Goal: Navigation & Orientation: Understand site structure

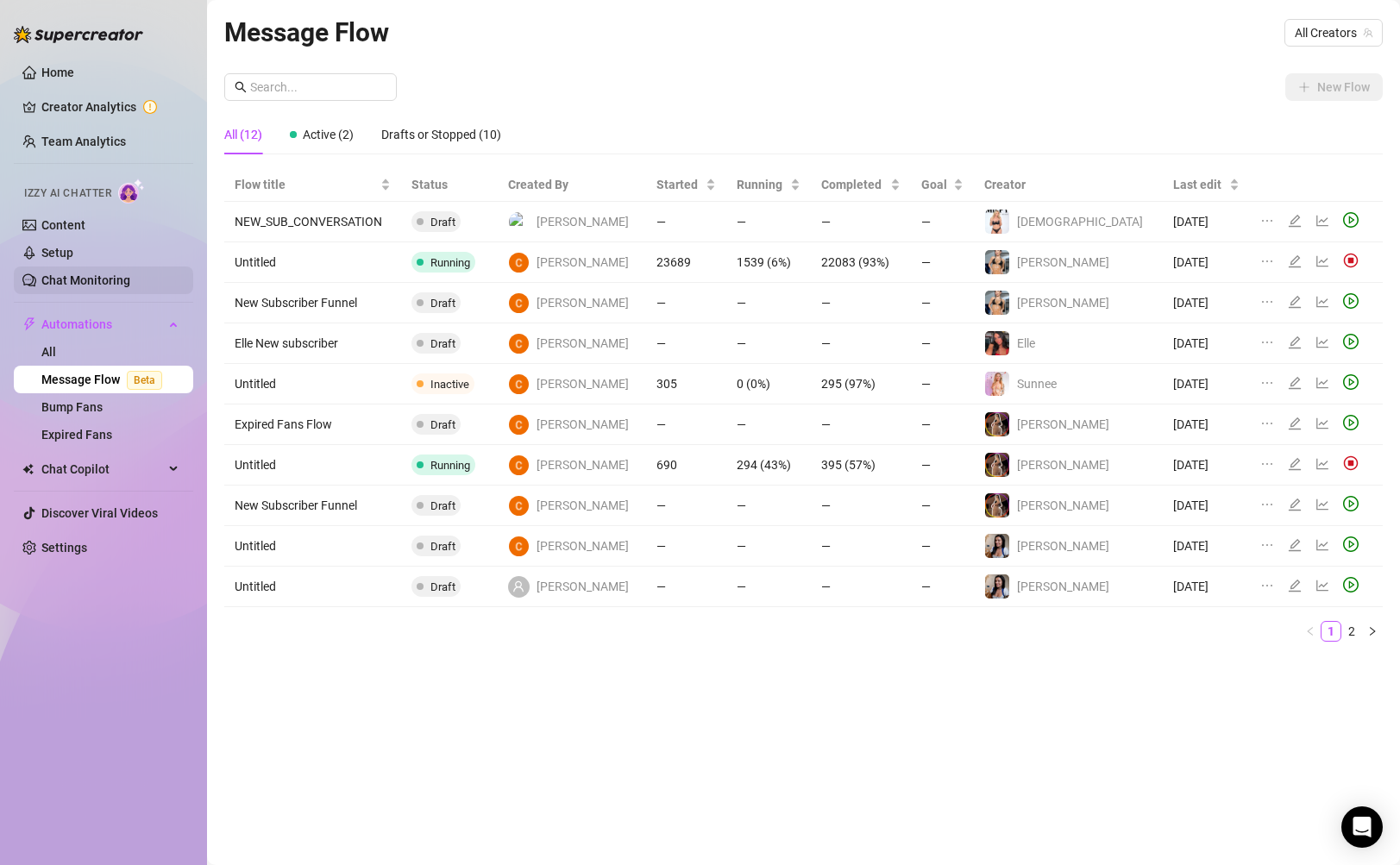
click at [98, 277] on link "Chat Monitoring" at bounding box center [86, 280] width 89 height 14
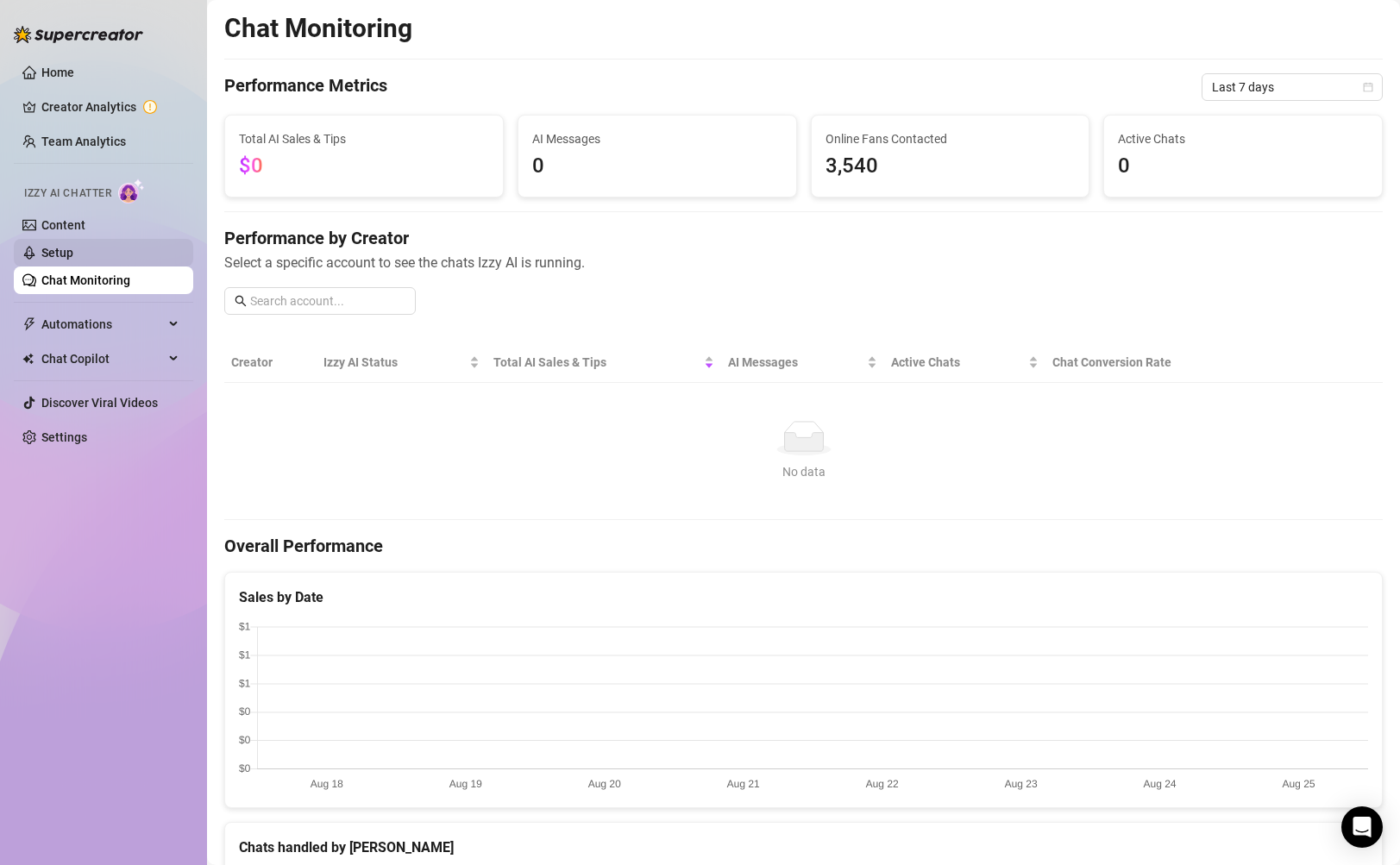
click at [73, 251] on link "Setup" at bounding box center [57, 253] width 32 height 14
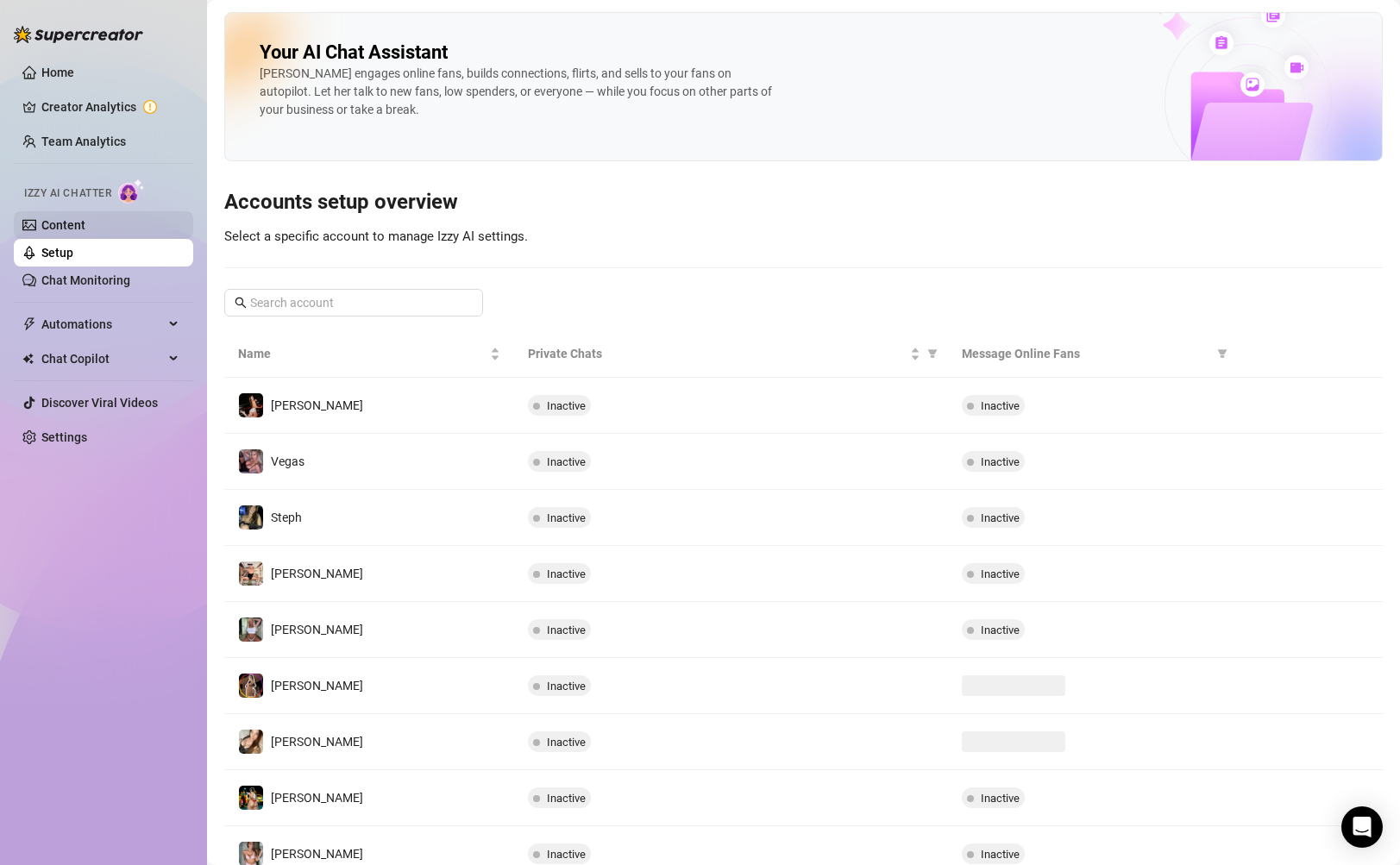
click at [72, 218] on link "Content" at bounding box center [63, 225] width 44 height 14
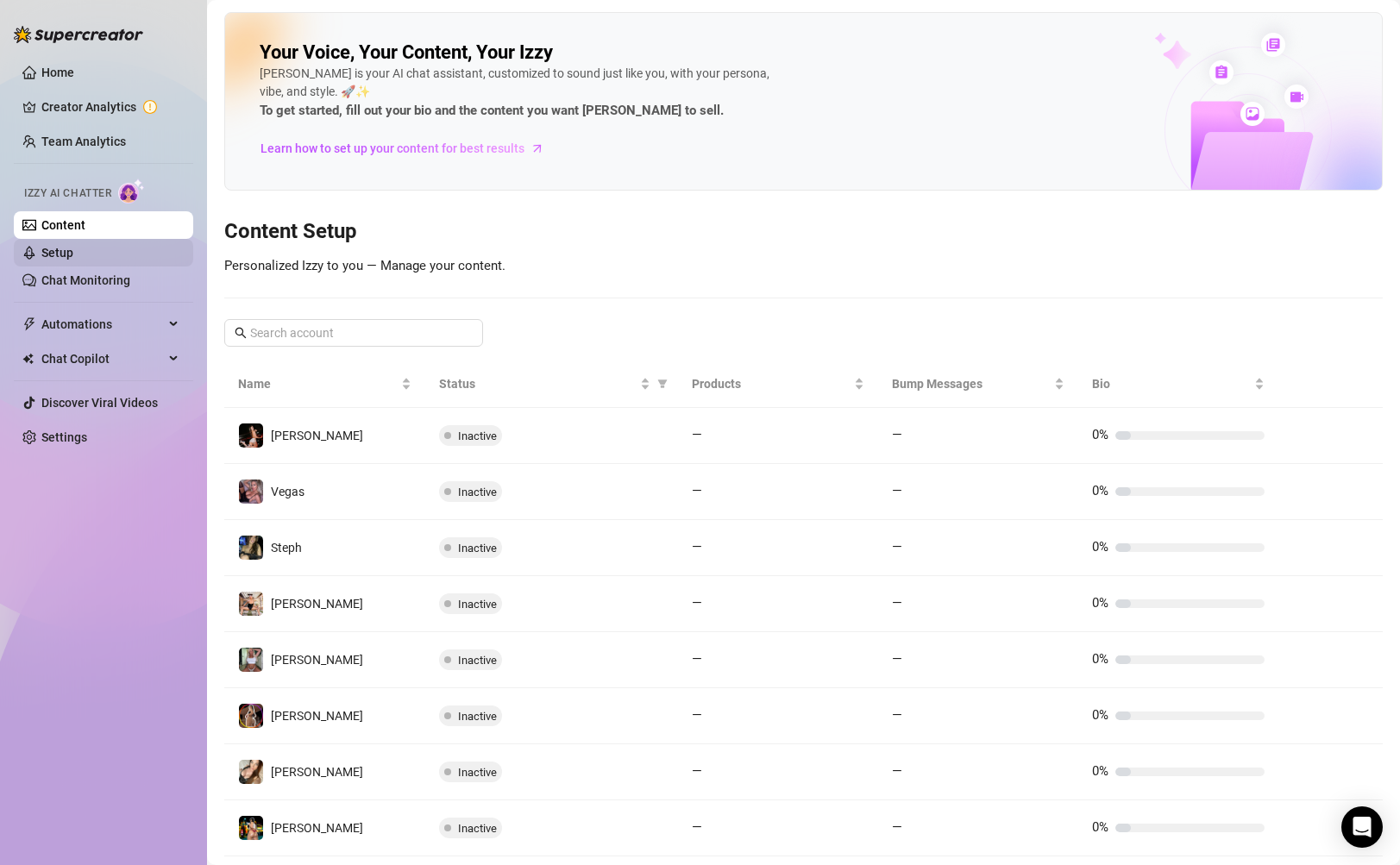
click at [73, 256] on link "Setup" at bounding box center [57, 253] width 32 height 14
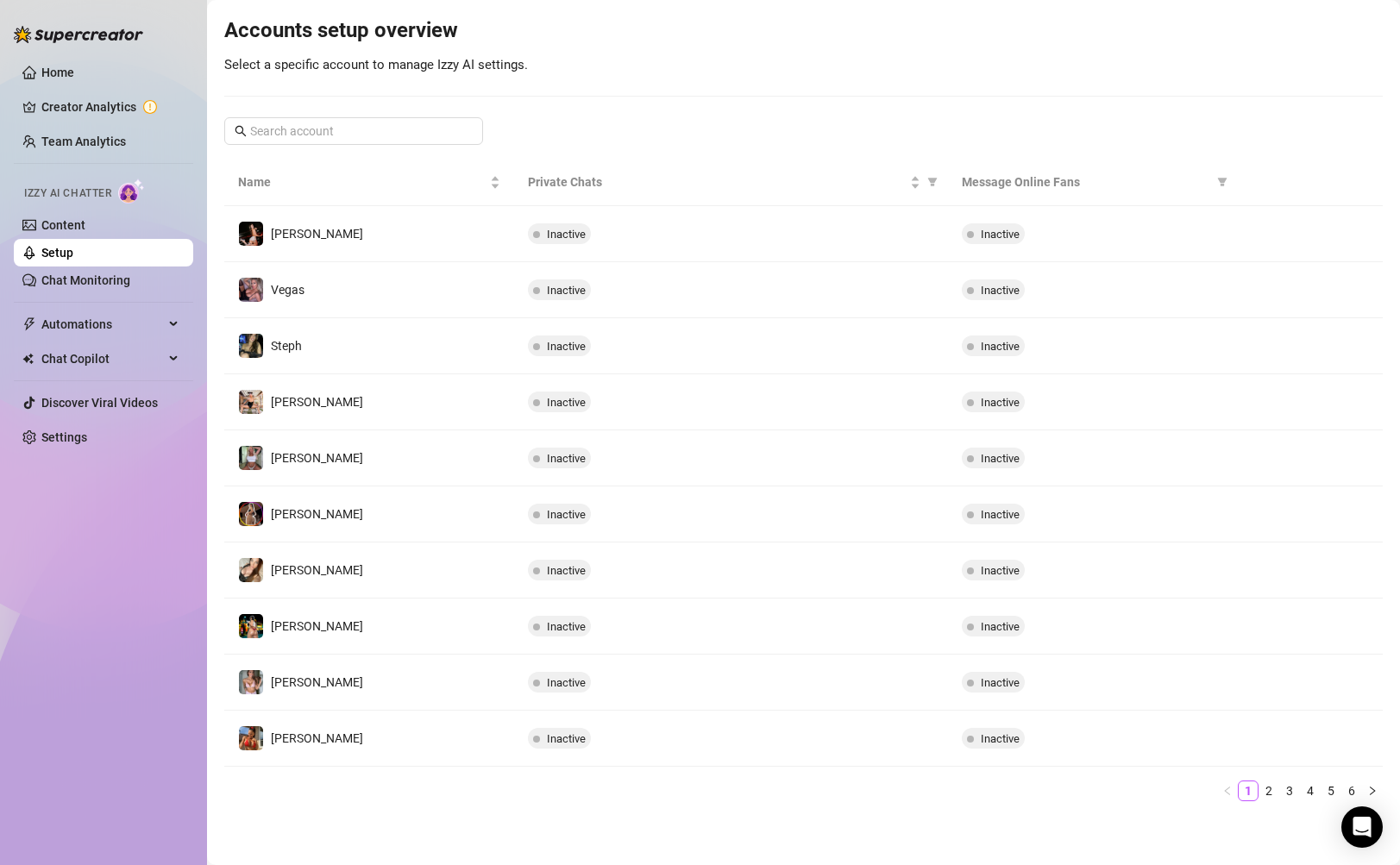
scroll to position [173, 0]
click at [74, 80] on link "Home" at bounding box center [57, 73] width 32 height 14
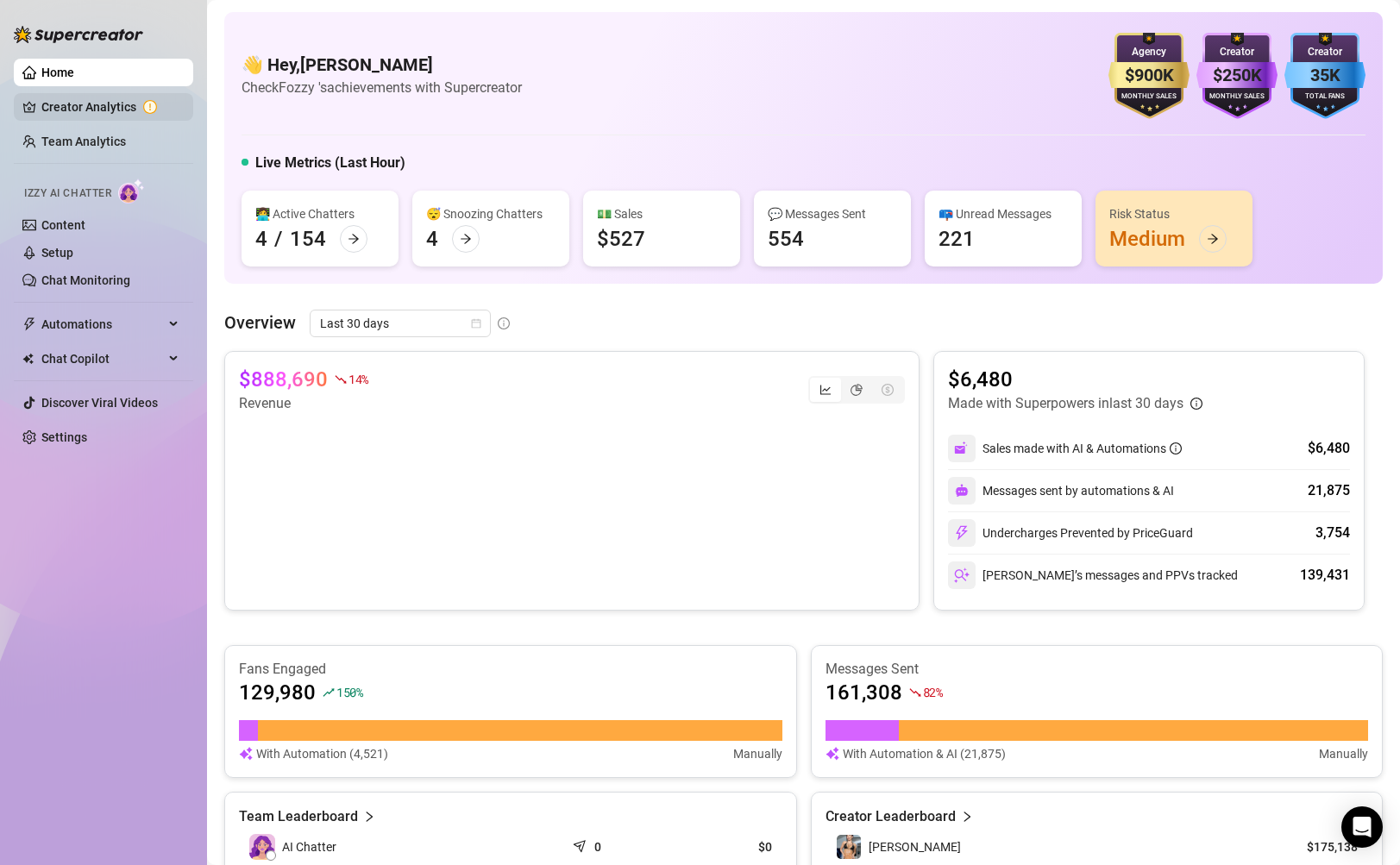
click at [86, 108] on link "Creator Analytics" at bounding box center [110, 107] width 138 height 28
